Goal: Information Seeking & Learning: Learn about a topic

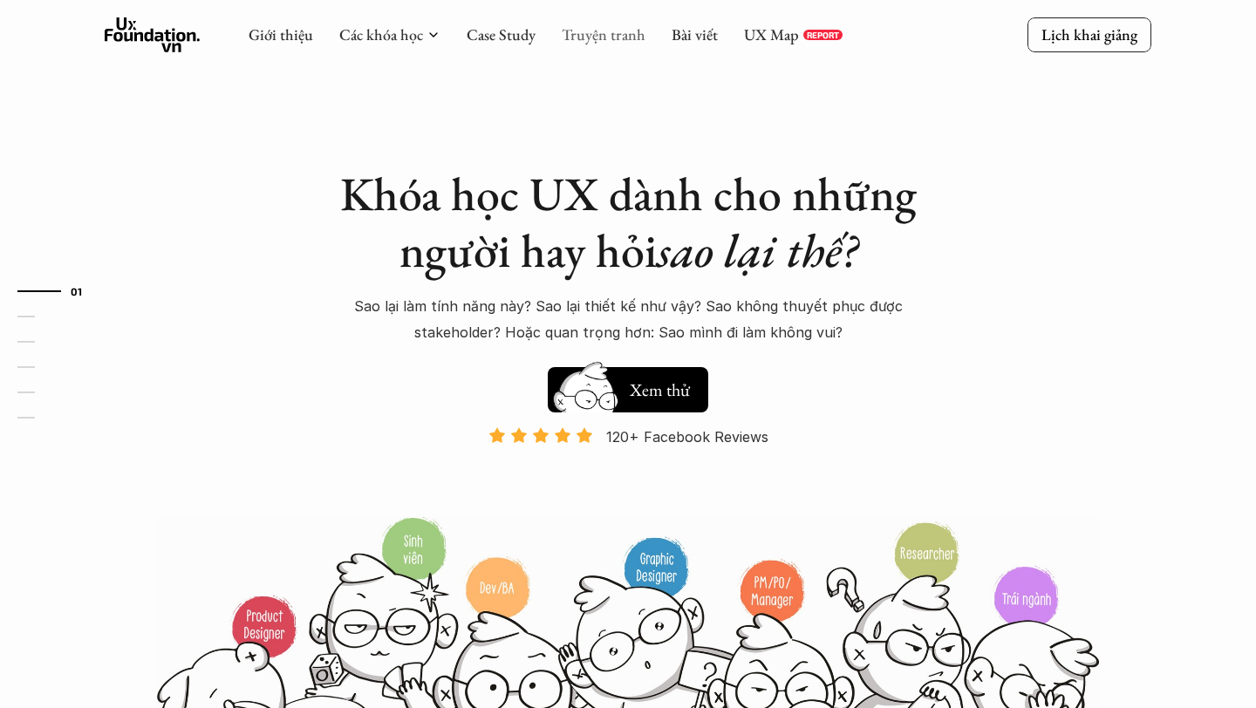
click at [610, 38] on link "Truyện tranh" at bounding box center [604, 34] width 84 height 20
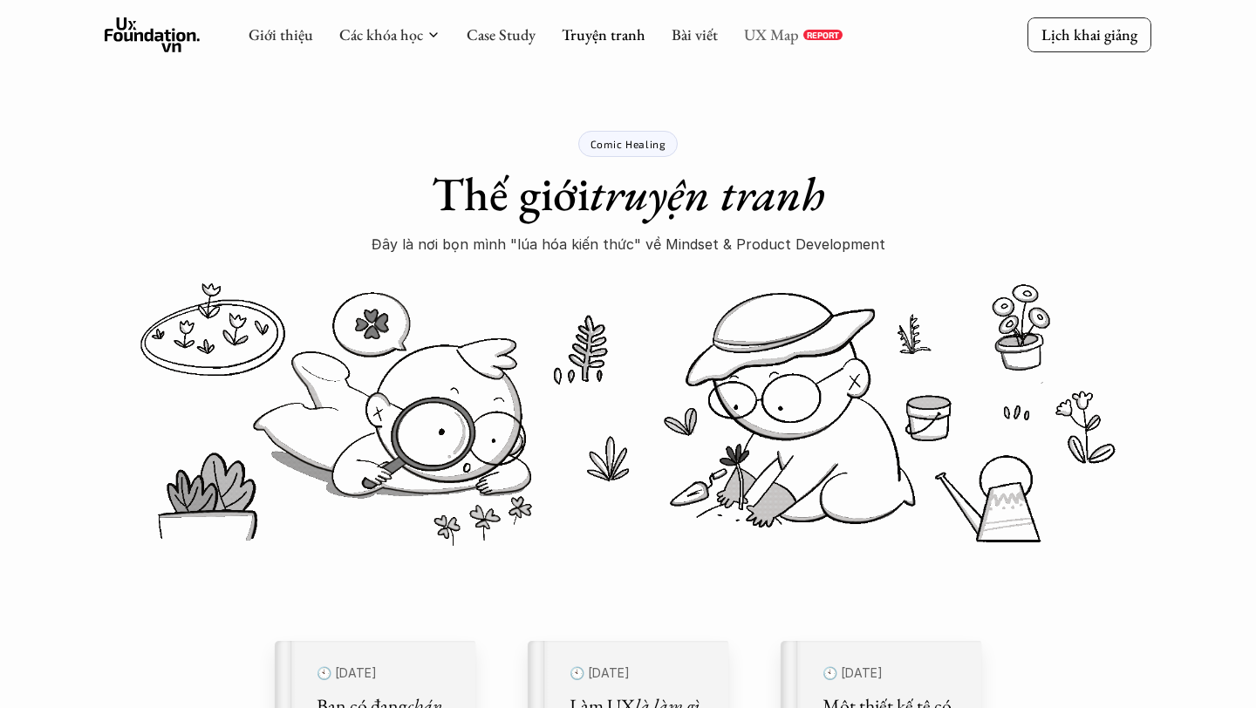
click at [759, 38] on link "UX Map" at bounding box center [771, 34] width 55 height 20
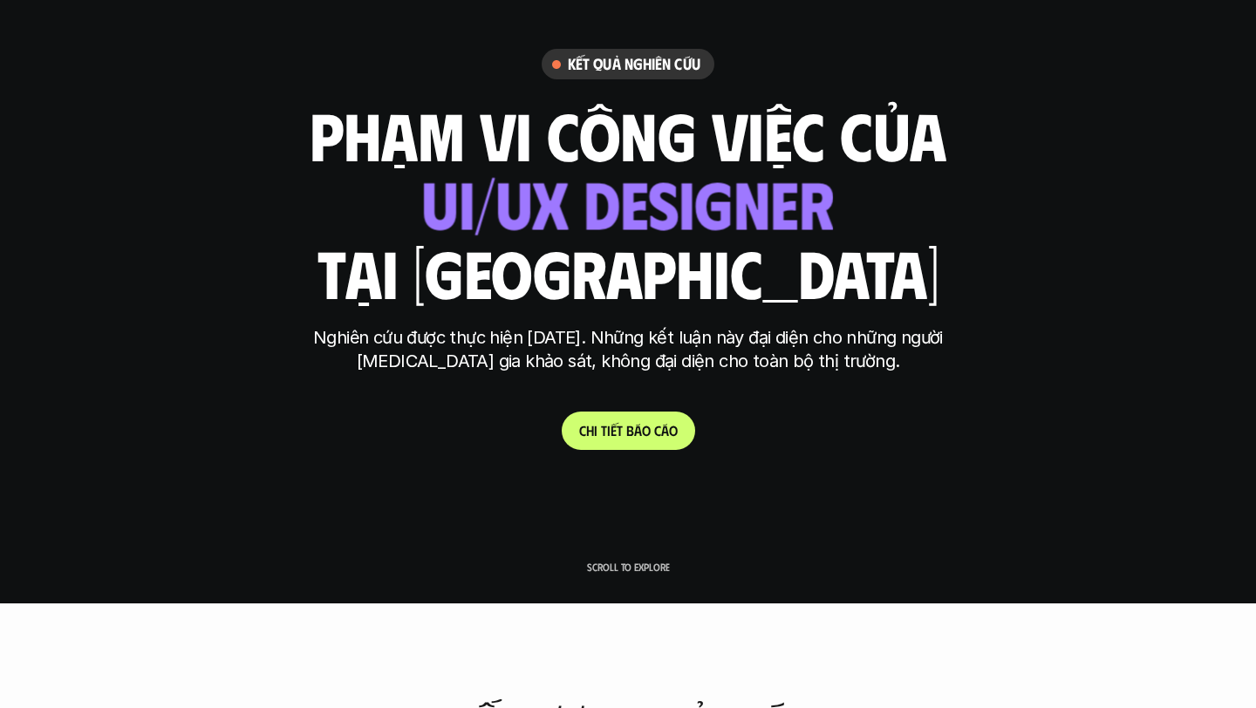
scroll to position [146, 0]
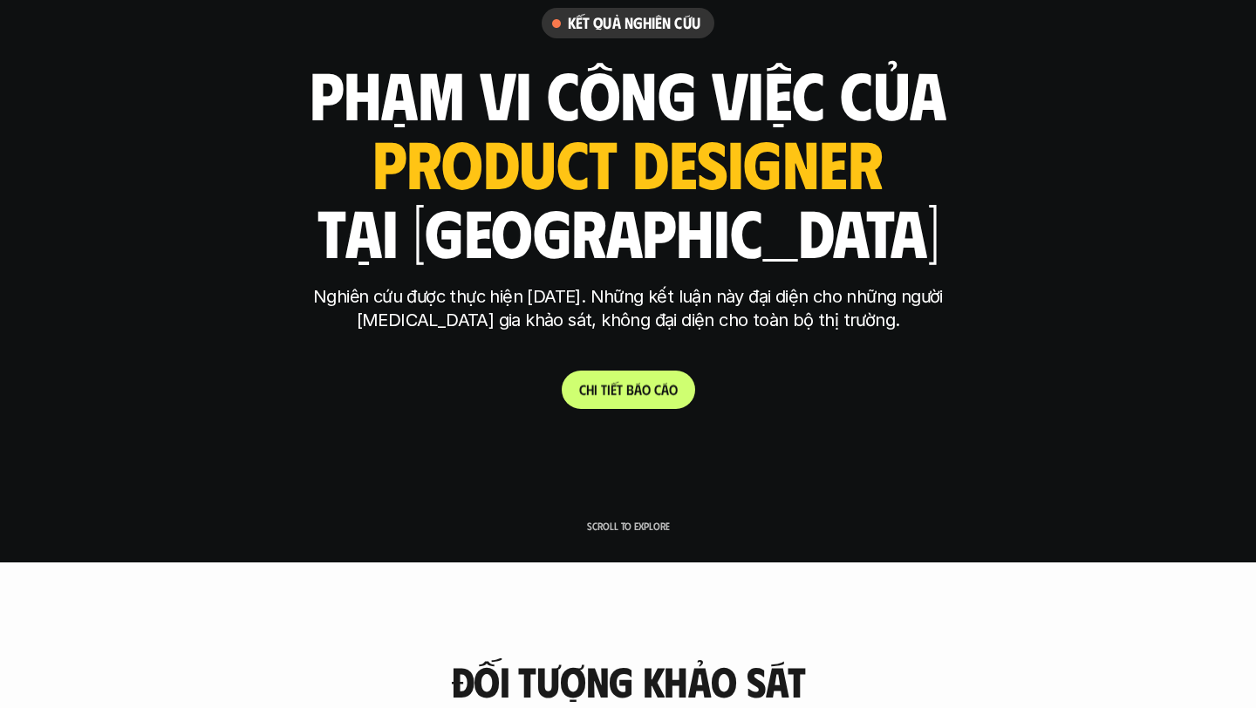
click at [624, 395] on p "C h i t i ế t b á o c á o" at bounding box center [628, 389] width 99 height 17
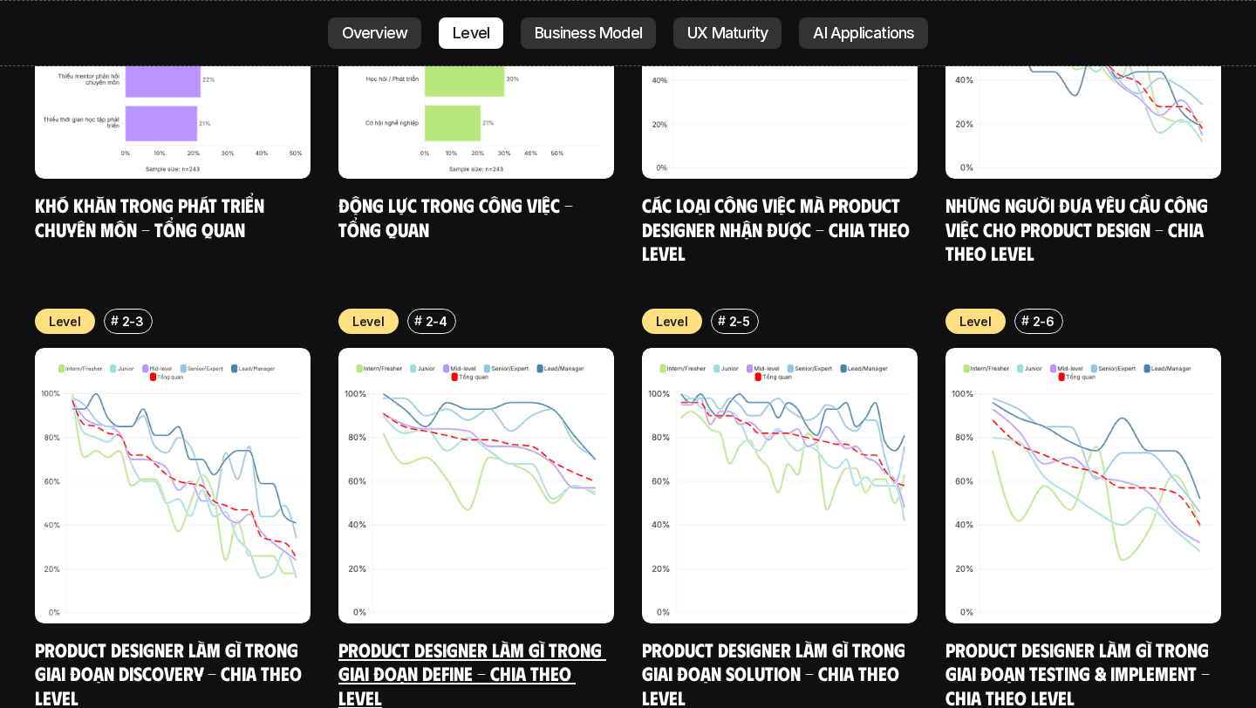
scroll to position [6222, 0]
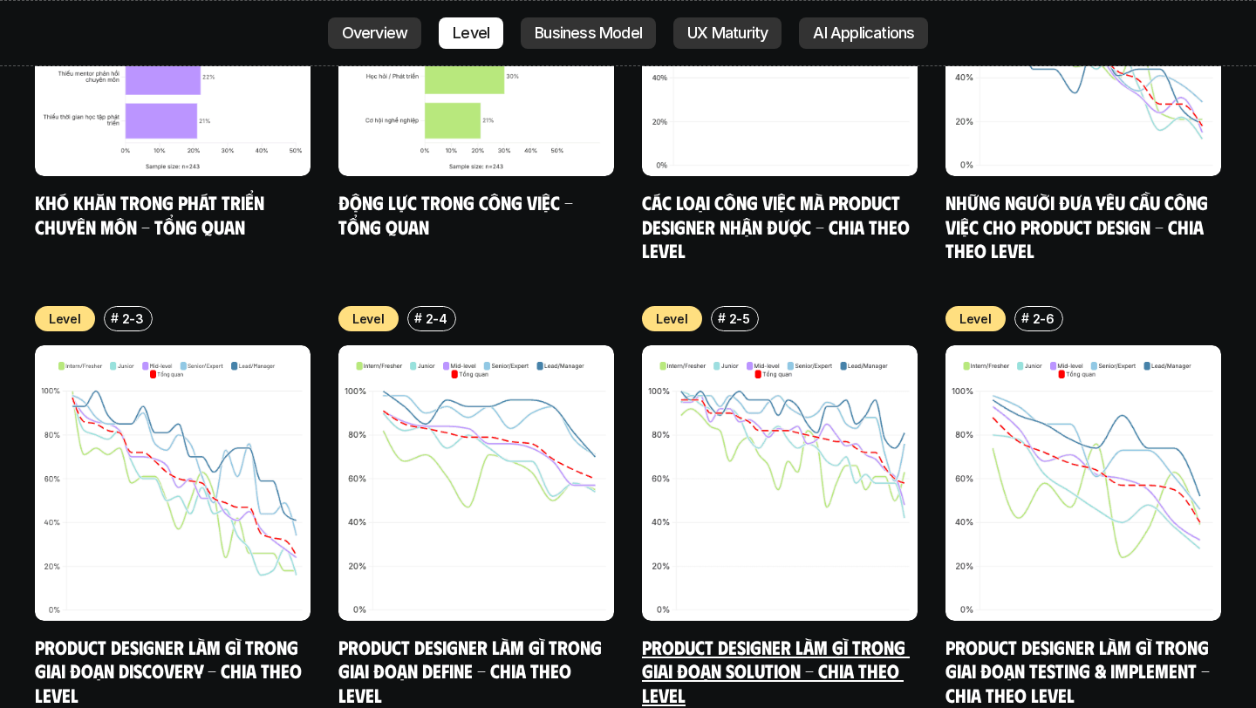
click at [730, 485] on img at bounding box center [780, 483] width 276 height 276
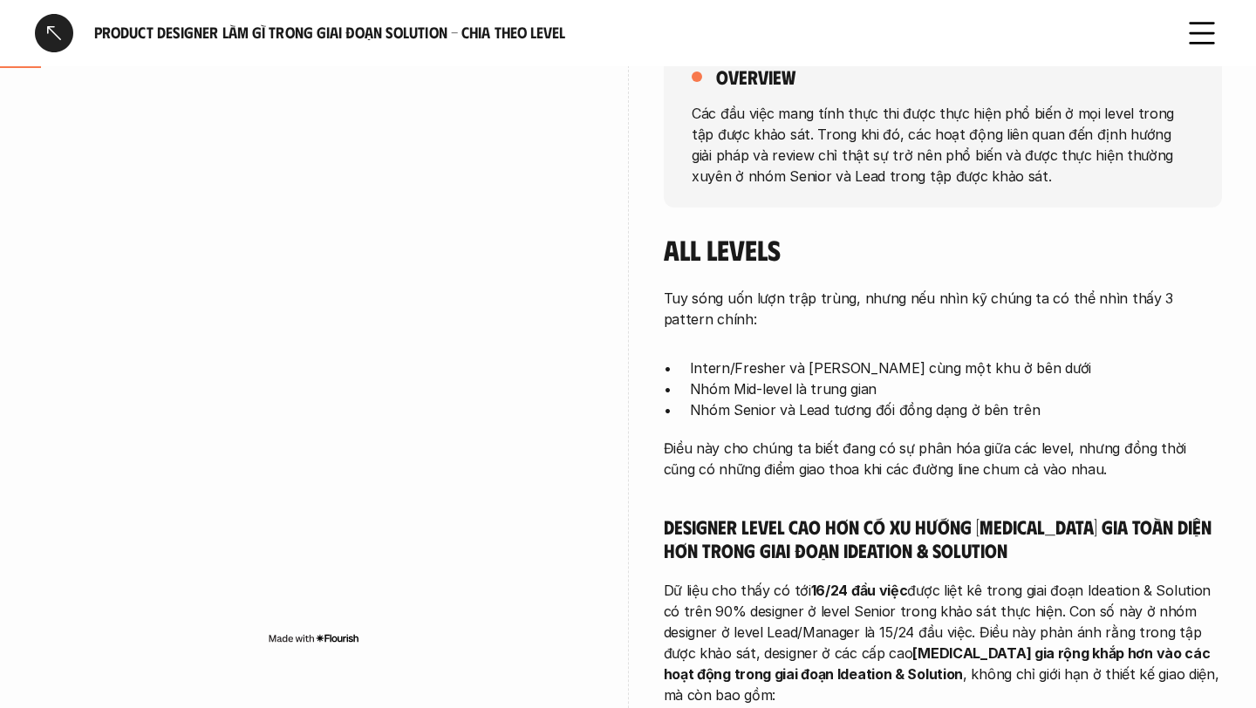
scroll to position [287, 0]
